Goal: Transaction & Acquisition: Obtain resource

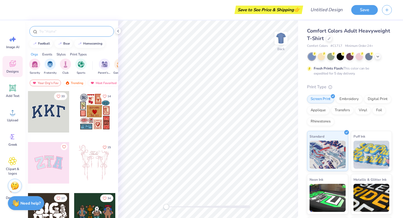
click at [61, 33] on input "text" at bounding box center [75, 32] width 72 height 6
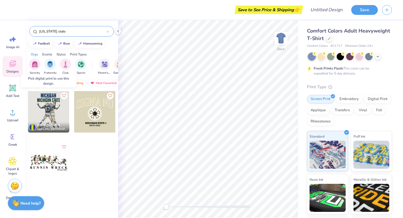
type input "[US_STATE] state"
click at [51, 107] on div at bounding box center [48, 111] width 41 height 41
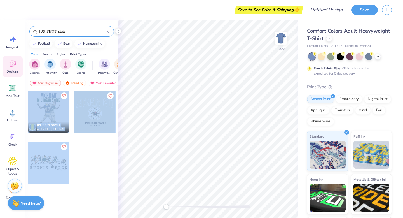
click at [135, 109] on div "Save to See Price & Shipping 👉 Design Title Save Image AI Designs Add Text Uplo…" at bounding box center [201, 109] width 403 height 218
click at [64, 95] on icon "Like" at bounding box center [64, 95] width 4 height 4
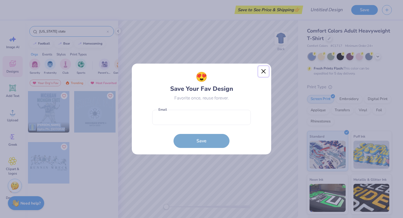
click at [264, 71] on button "Close" at bounding box center [263, 71] width 11 height 11
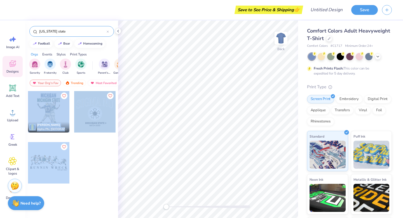
click at [45, 102] on div at bounding box center [48, 111] width 41 height 41
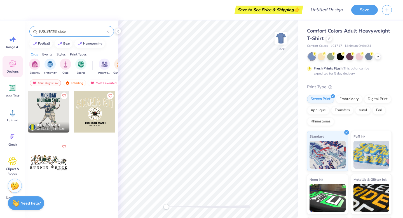
click at [45, 102] on div at bounding box center [48, 111] width 41 height 41
